Goal: Information Seeking & Learning: Stay updated

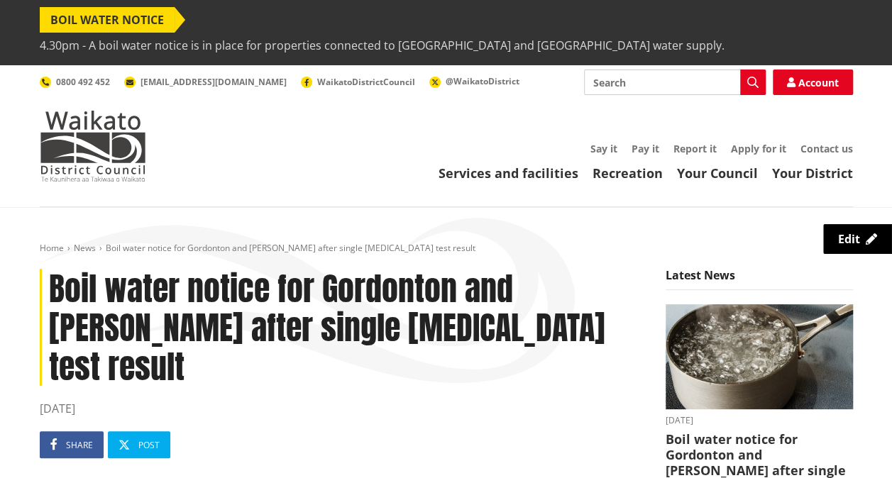
click at [109, 25] on span "BOIL WATER NOTICE" at bounding box center [107, 20] width 135 height 26
click at [88, 111] on img at bounding box center [93, 146] width 106 height 71
